Goal: Find specific page/section: Find specific page/section

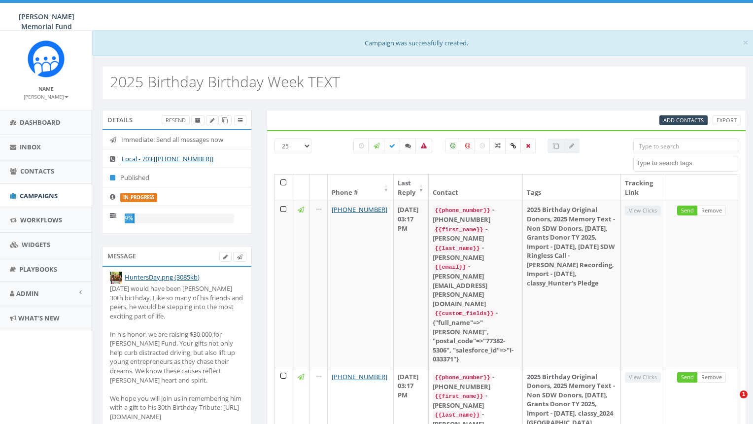
select select
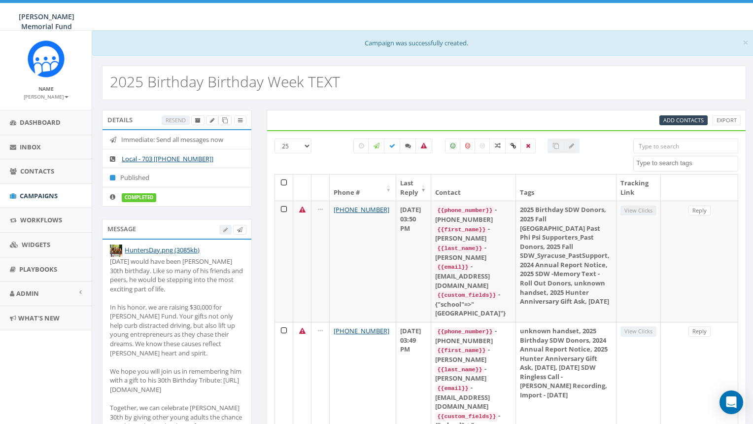
select select
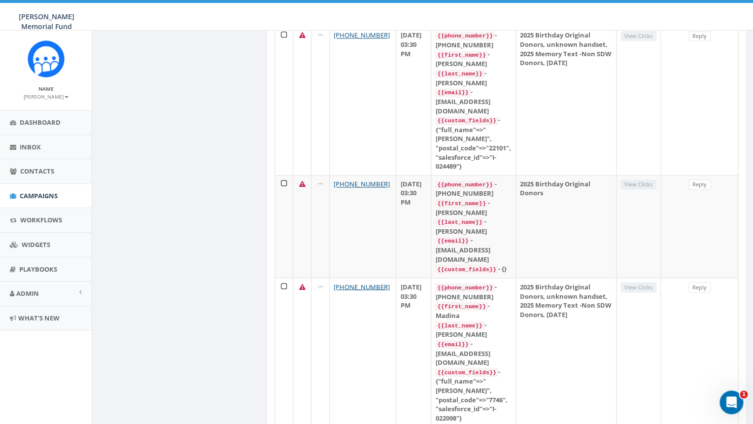
scroll to position [2011, 0]
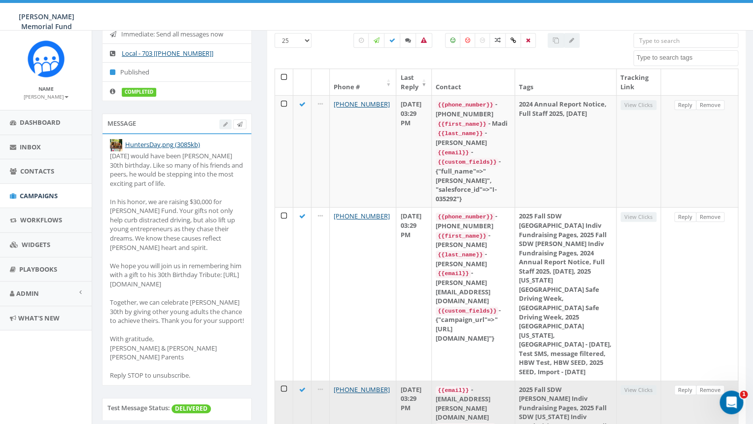
scroll to position [0, 0]
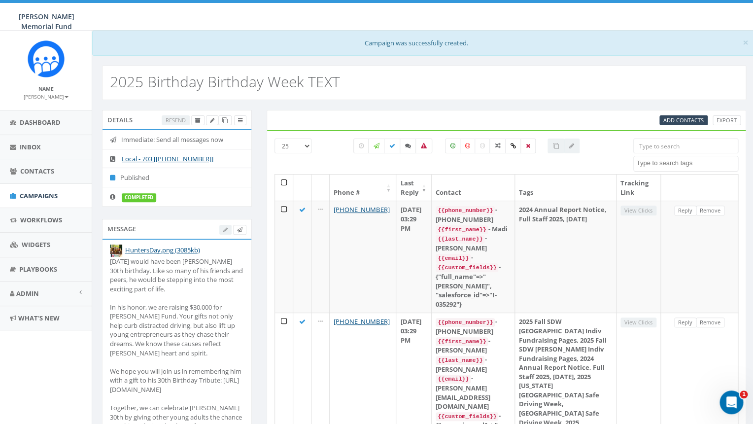
click at [682, 148] on input "search" at bounding box center [685, 145] width 105 height 15
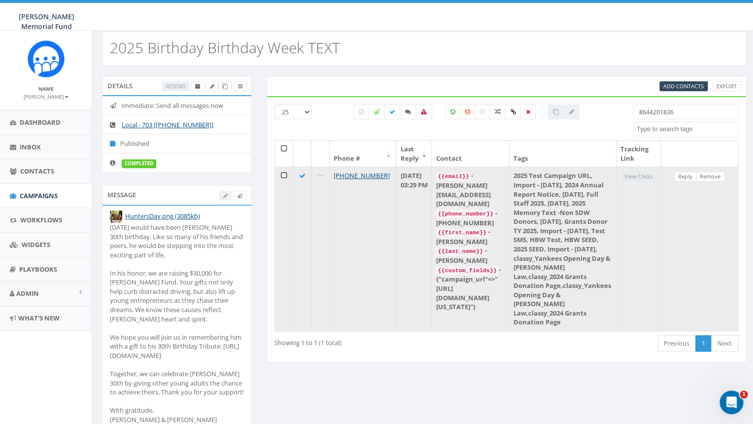
scroll to position [33, 0]
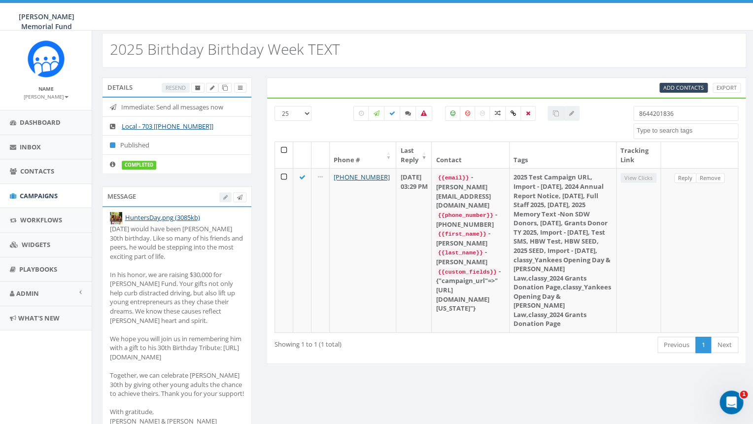
type input "8644201836"
